Goal: Task Accomplishment & Management: Use online tool/utility

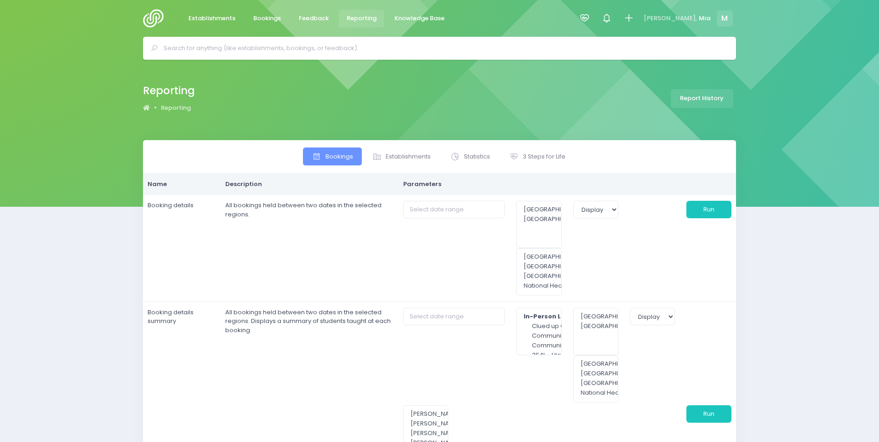
select select
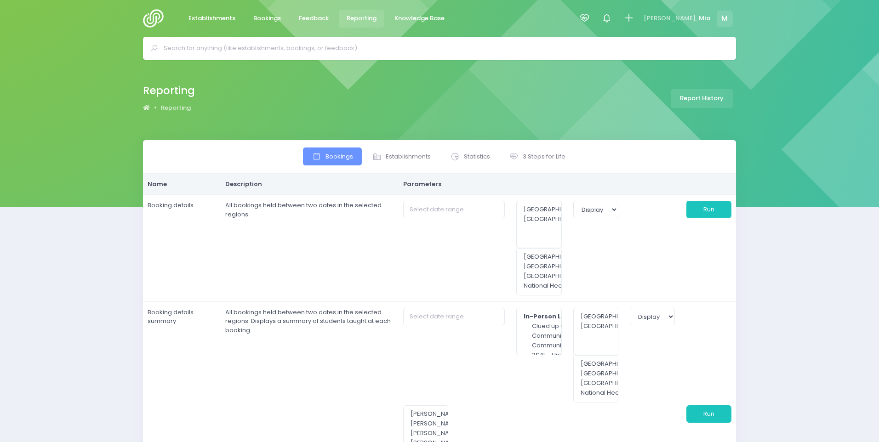
select select
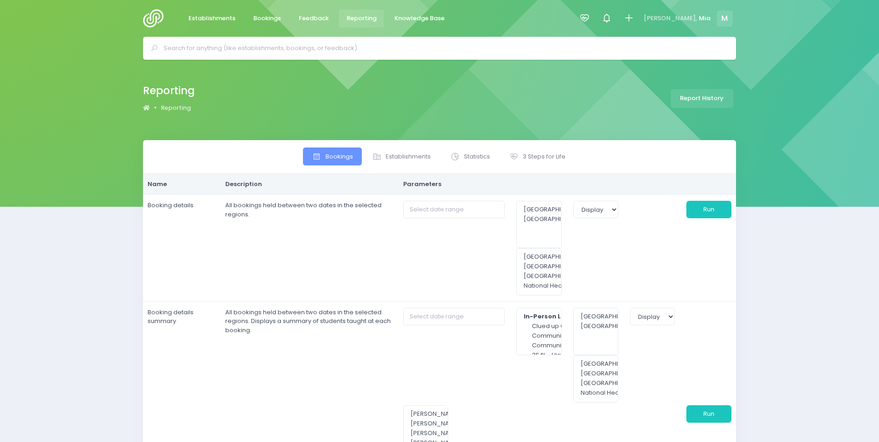
select select
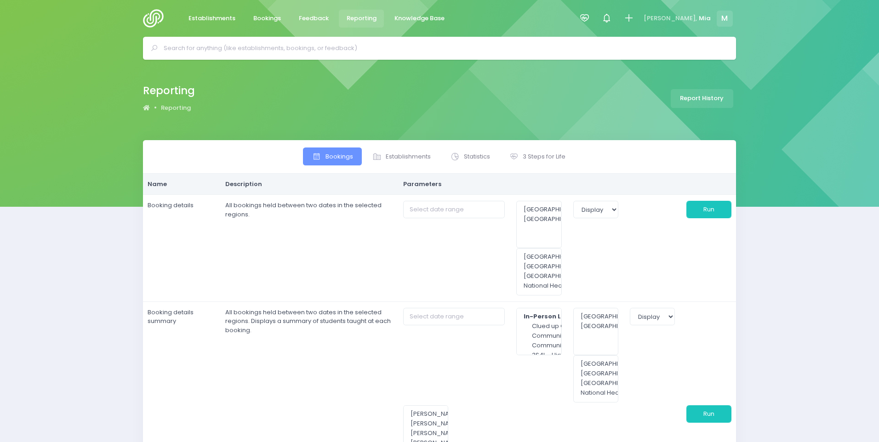
select select
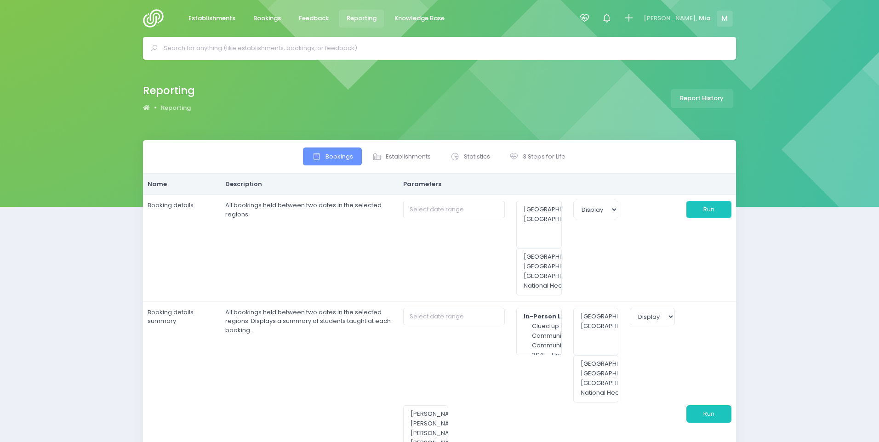
select select
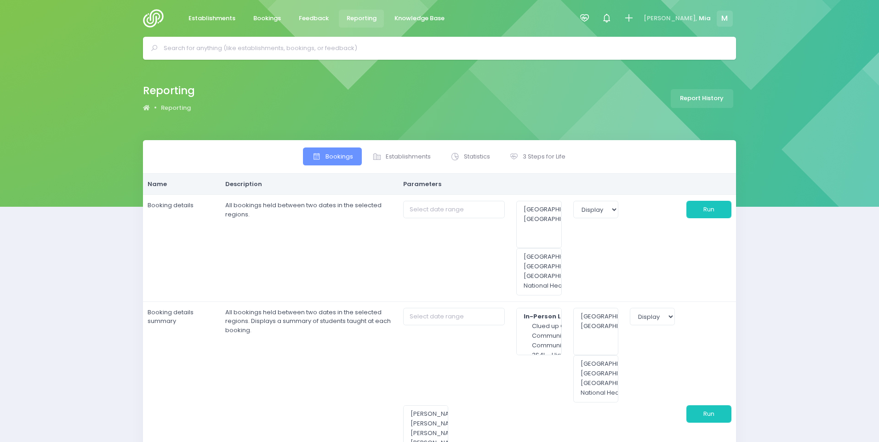
select select
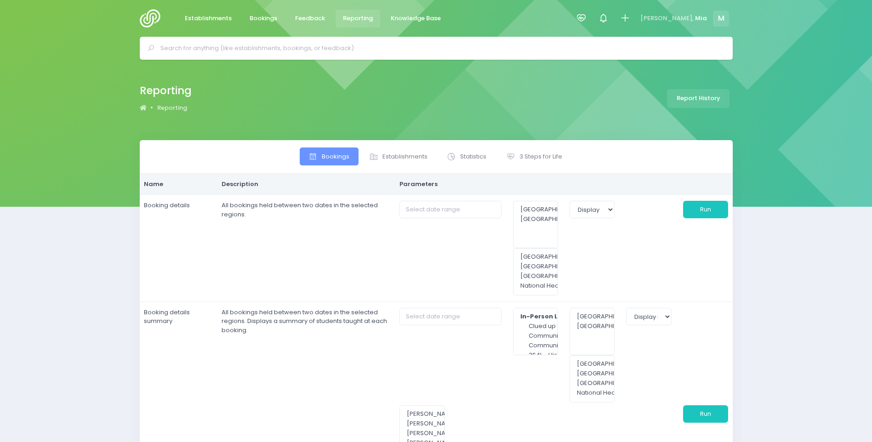
type input "[DATE] to [DATE]"
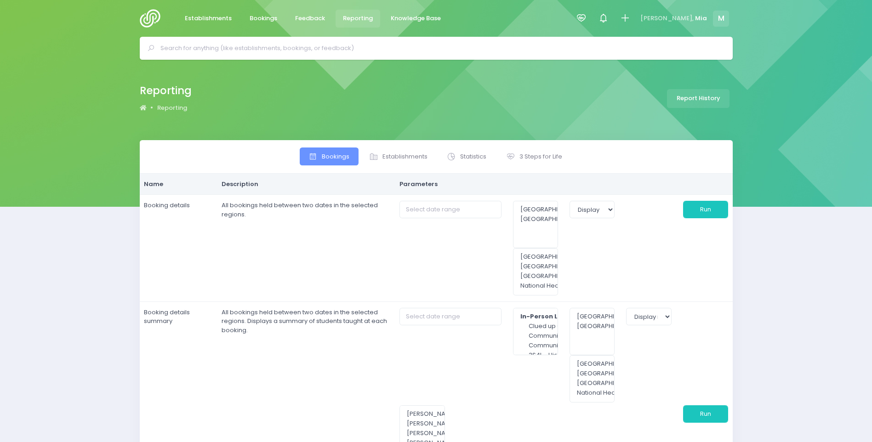
type input "[DATE] to [DATE]"
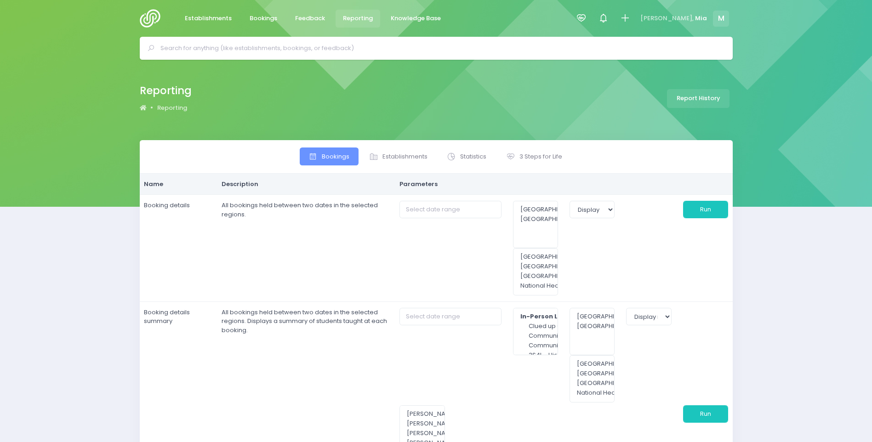
type input "[DATE] to [DATE]"
click at [523, 160] on span "3 Steps for Life" at bounding box center [541, 156] width 43 height 9
select select
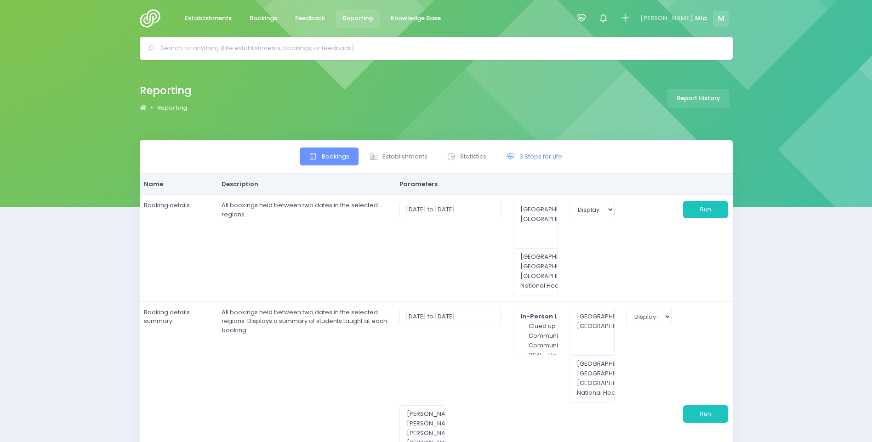
select select
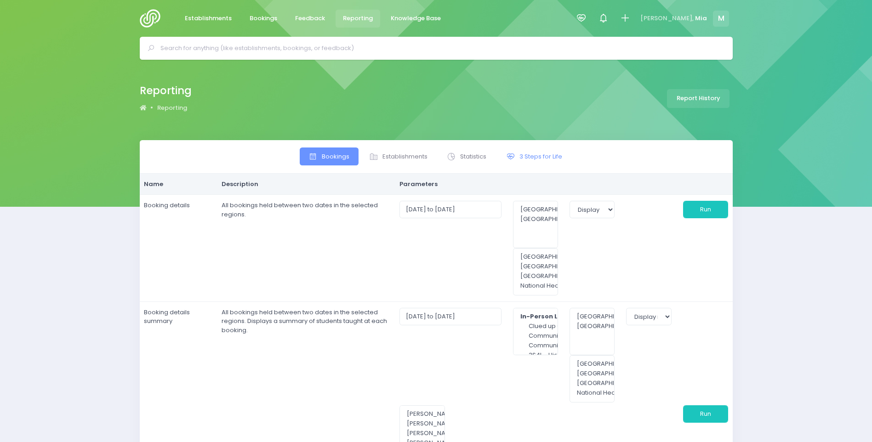
select select
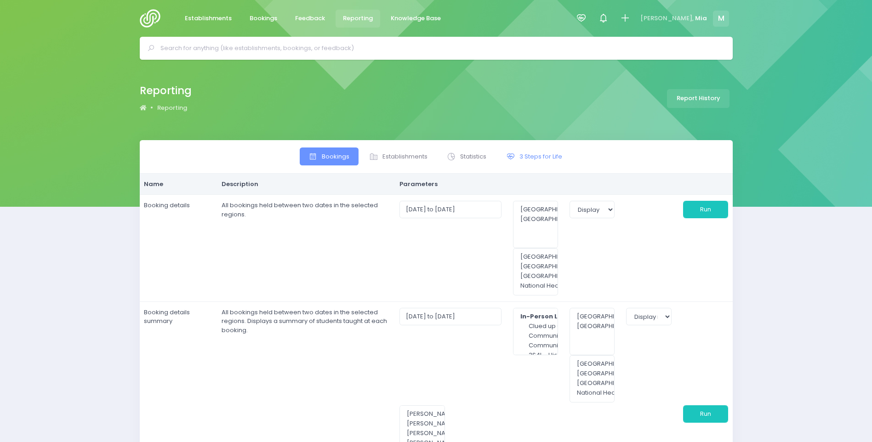
select select
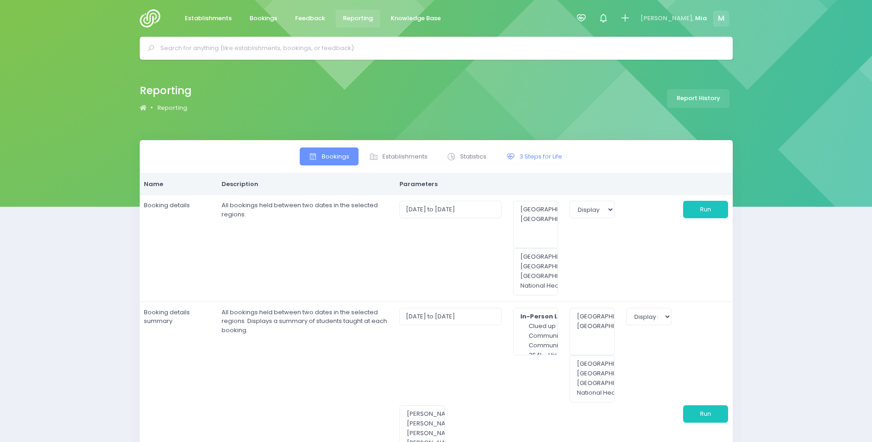
select select
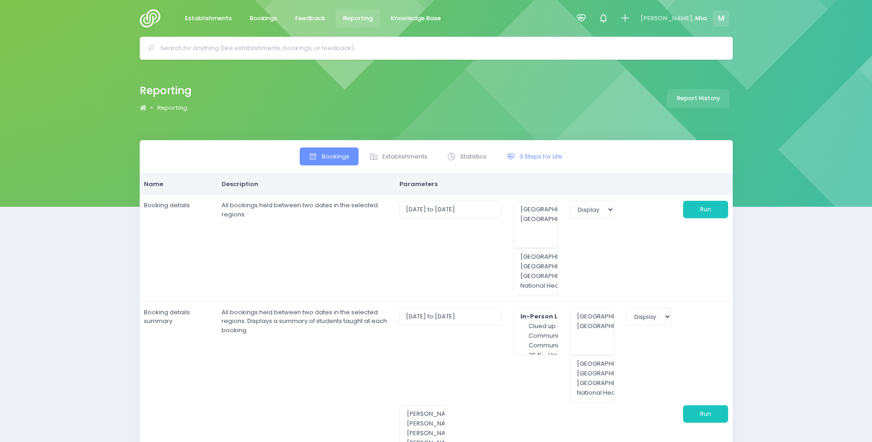
select select
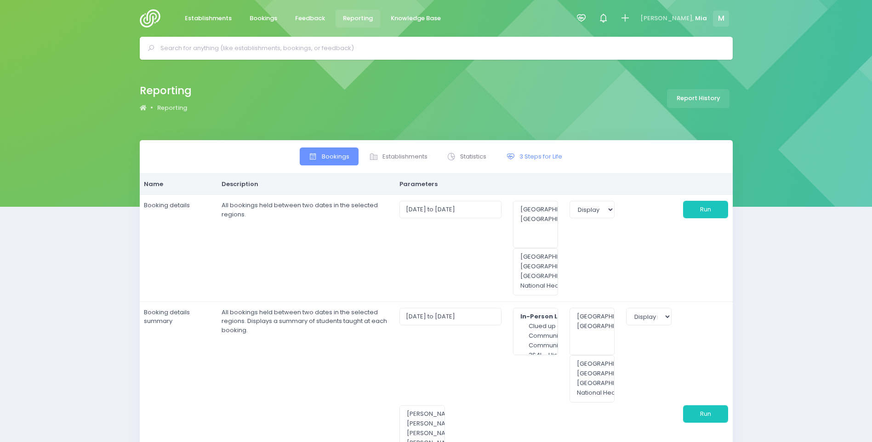
select select
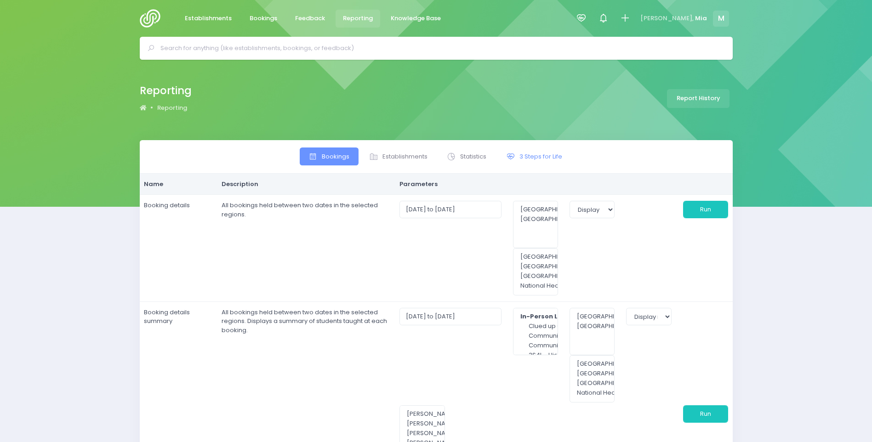
select select
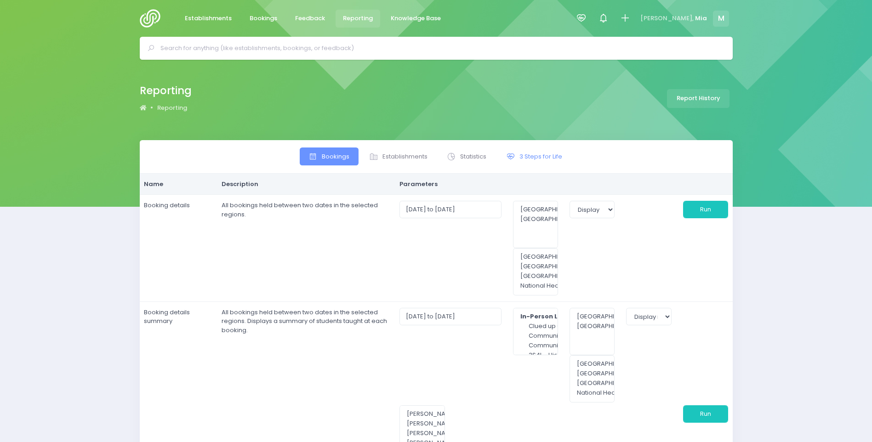
select select
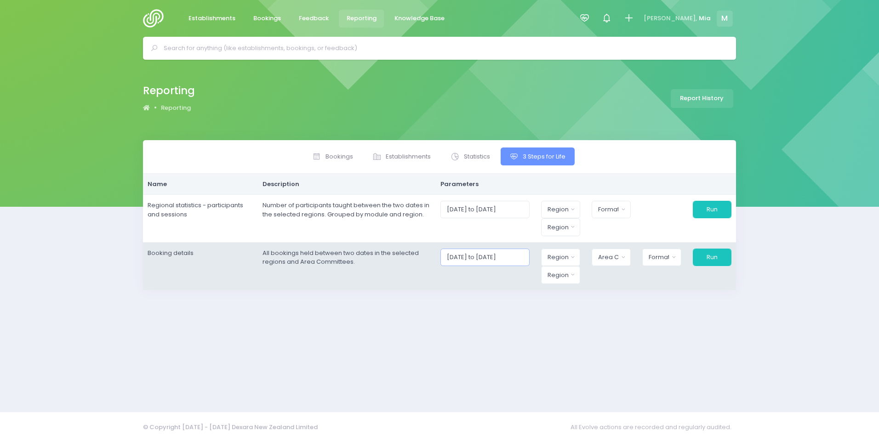
click at [502, 254] on input "[DATE] to [DATE]" at bounding box center [484, 257] width 89 height 17
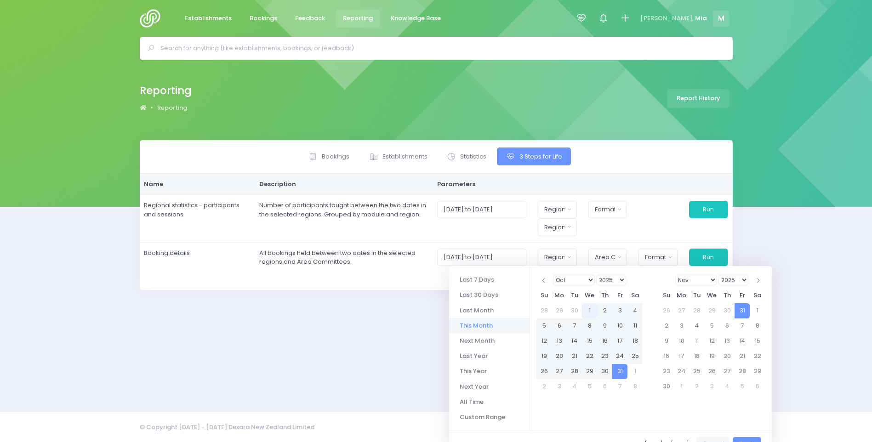
click at [498, 320] on li "This Month" at bounding box center [489, 325] width 80 height 15
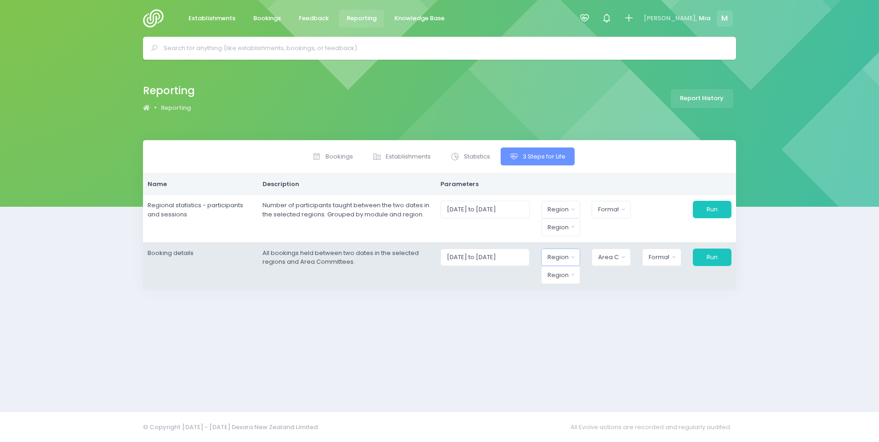
click at [561, 250] on button "Region" at bounding box center [560, 257] width 39 height 17
click at [575, 286] on button "Select All" at bounding box center [568, 285] width 40 height 23
select select "Northern"
click at [512, 287] on td "[DATE] to [DATE] Northern Region Central Region 2 items selected Select All Des…" at bounding box center [584, 265] width 304 height 47
click at [549, 274] on button "Region" at bounding box center [558, 274] width 40 height 17
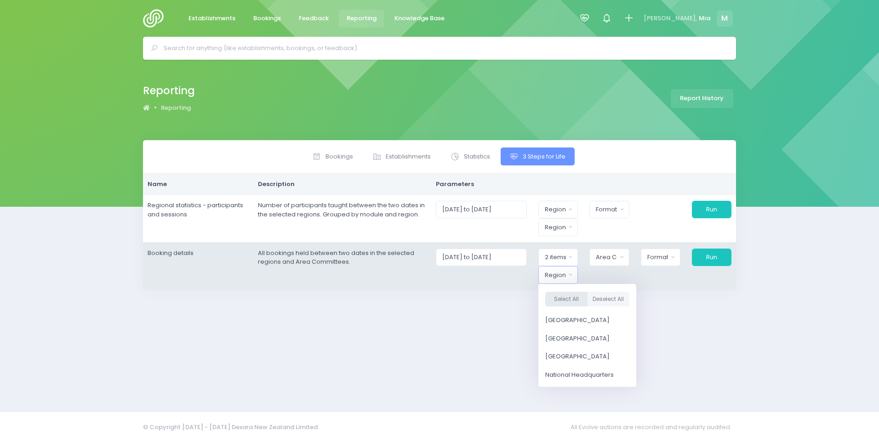
click at [565, 303] on button "Select All" at bounding box center [566, 299] width 42 height 15
select select "Northern"
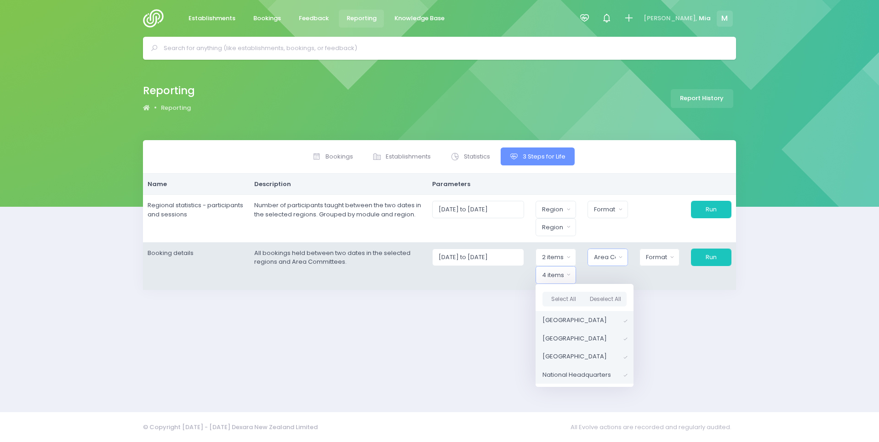
click at [605, 257] on div "Area Committee" at bounding box center [605, 257] width 22 height 9
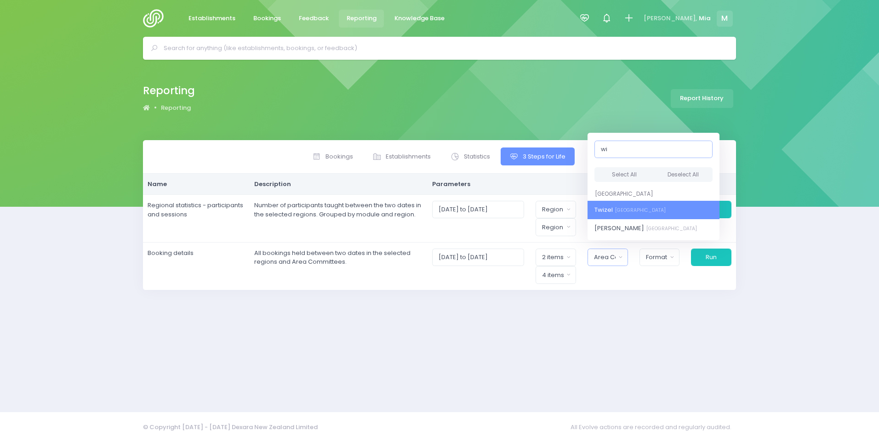
type input "w"
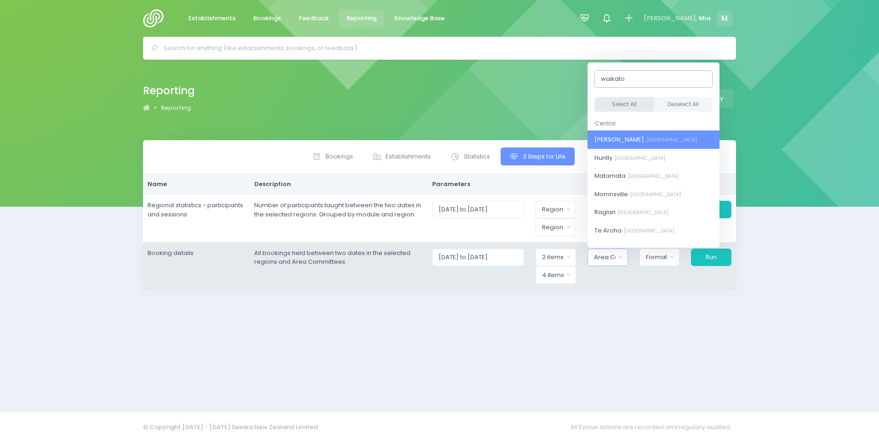
type input "waikato"
click at [615, 104] on button "Select All" at bounding box center [624, 104] width 59 height 15
select select "[PERSON_NAME]"
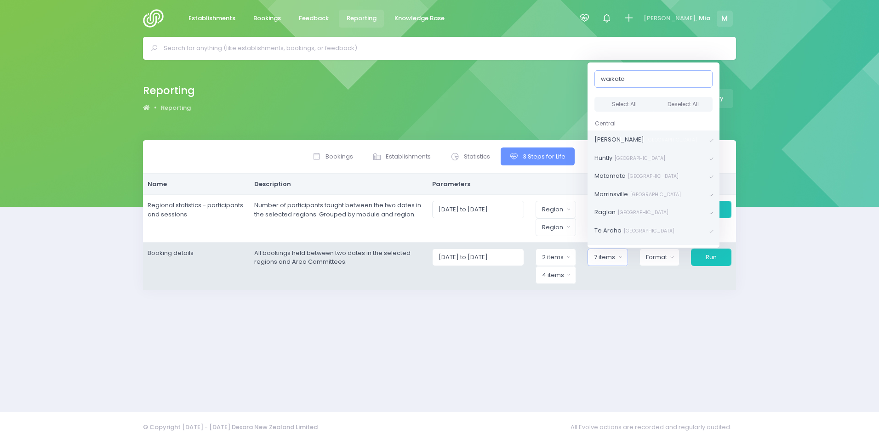
scroll to position [456, 0]
click at [658, 255] on div "Format" at bounding box center [657, 257] width 22 height 9
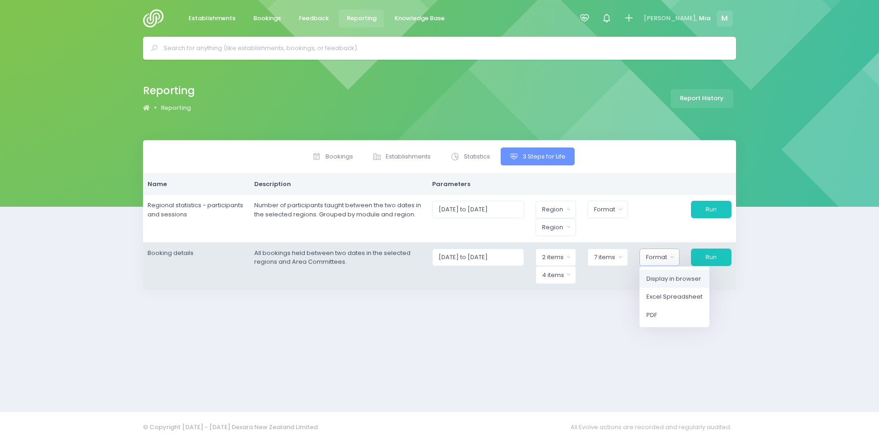
click at [687, 280] on span "Display in browser" at bounding box center [673, 278] width 55 height 9
select select "web"
click at [710, 250] on button "Run" at bounding box center [711, 257] width 41 height 17
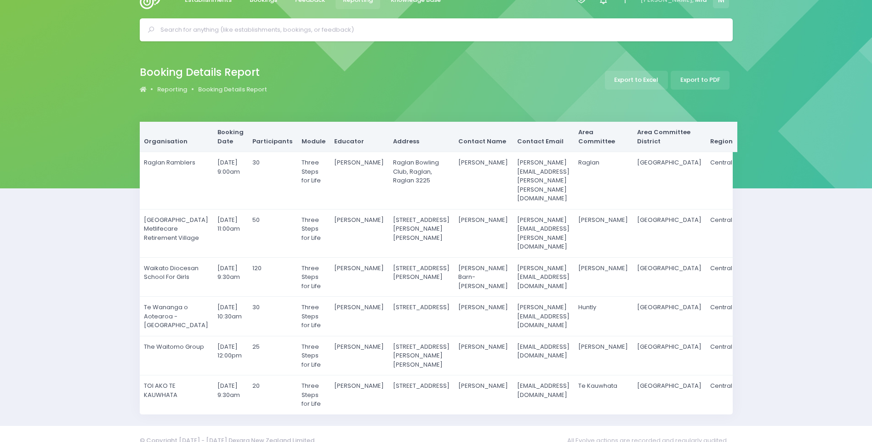
scroll to position [32, 0]
